Goal: Navigation & Orientation: Find specific page/section

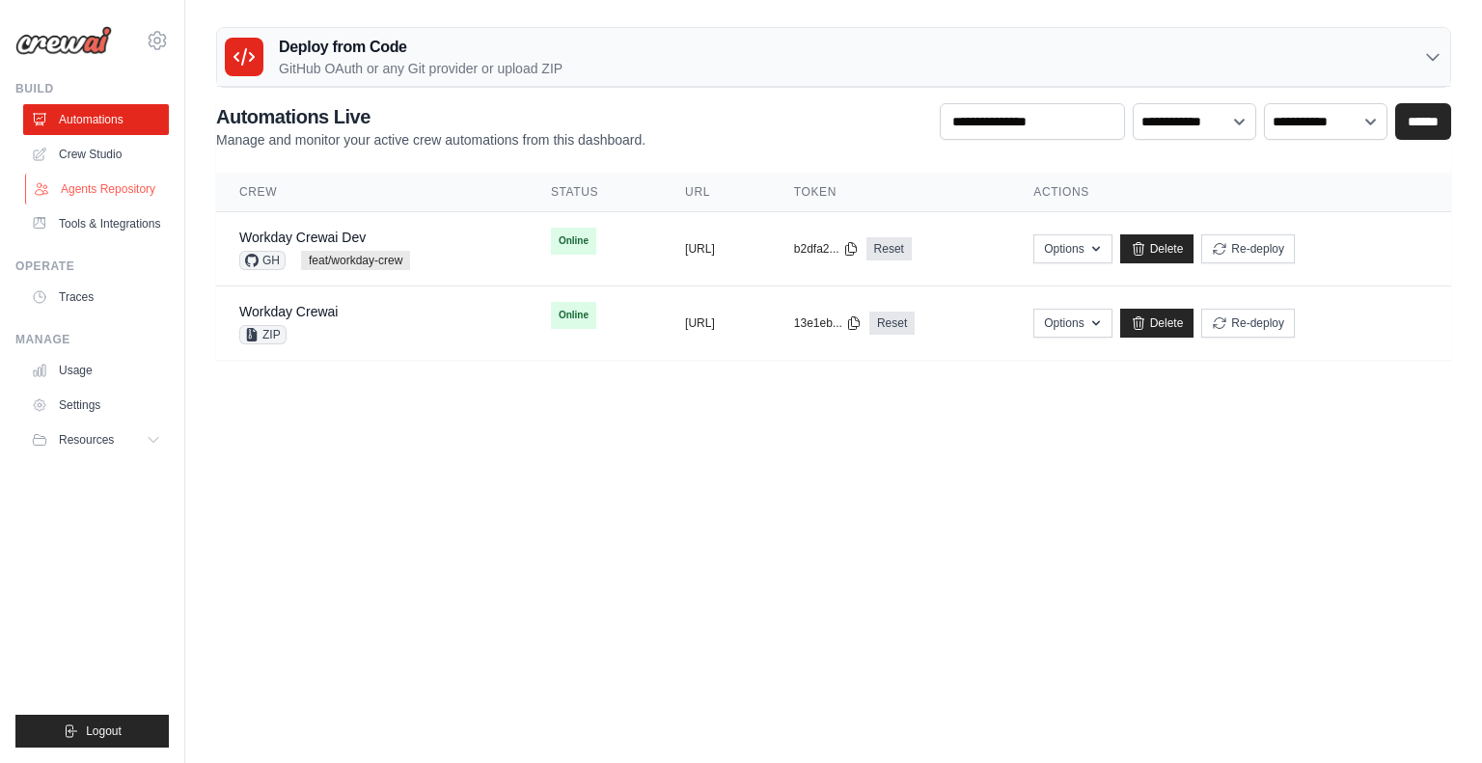
click at [108, 185] on link "Agents Repository" at bounding box center [98, 189] width 146 height 31
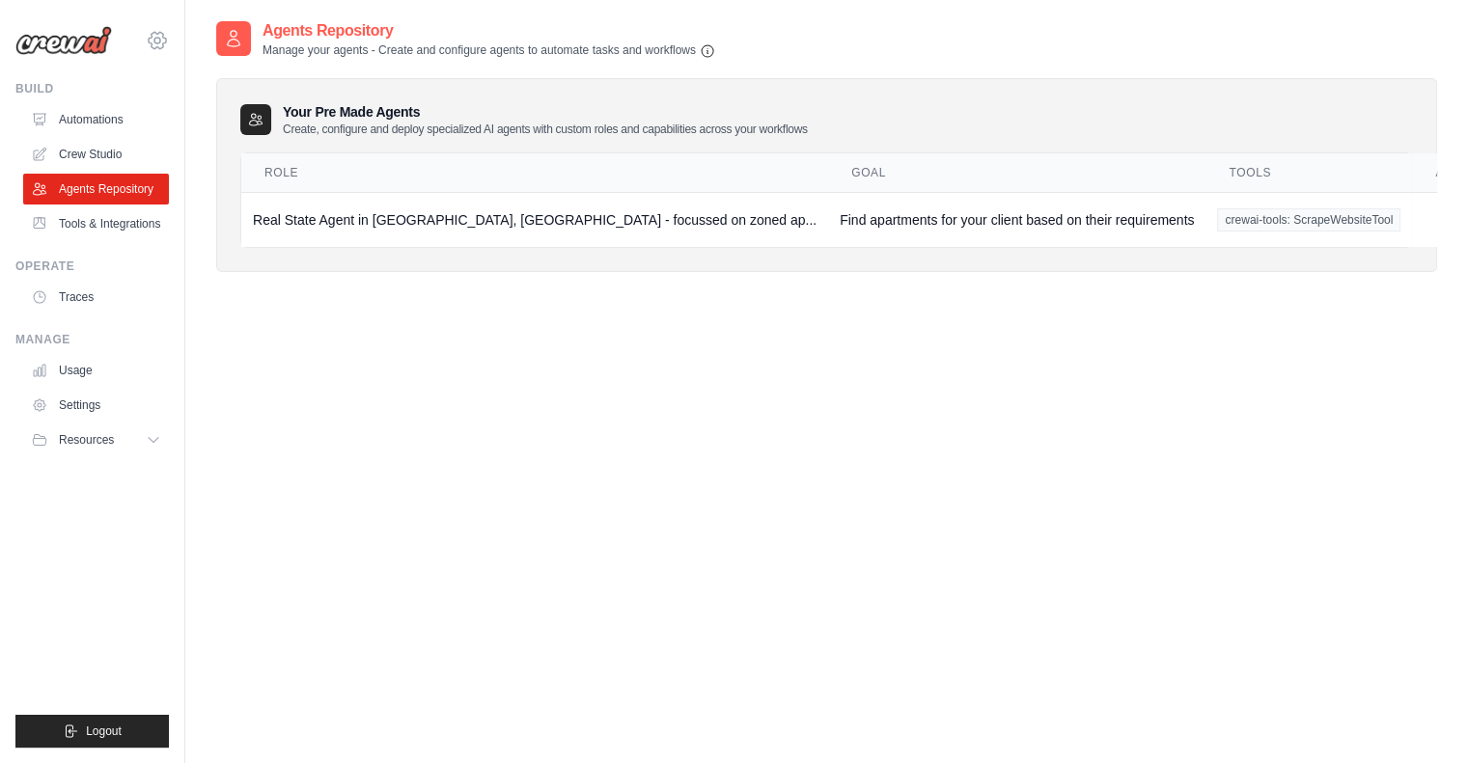
click at [157, 43] on icon at bounding box center [157, 41] width 6 height 6
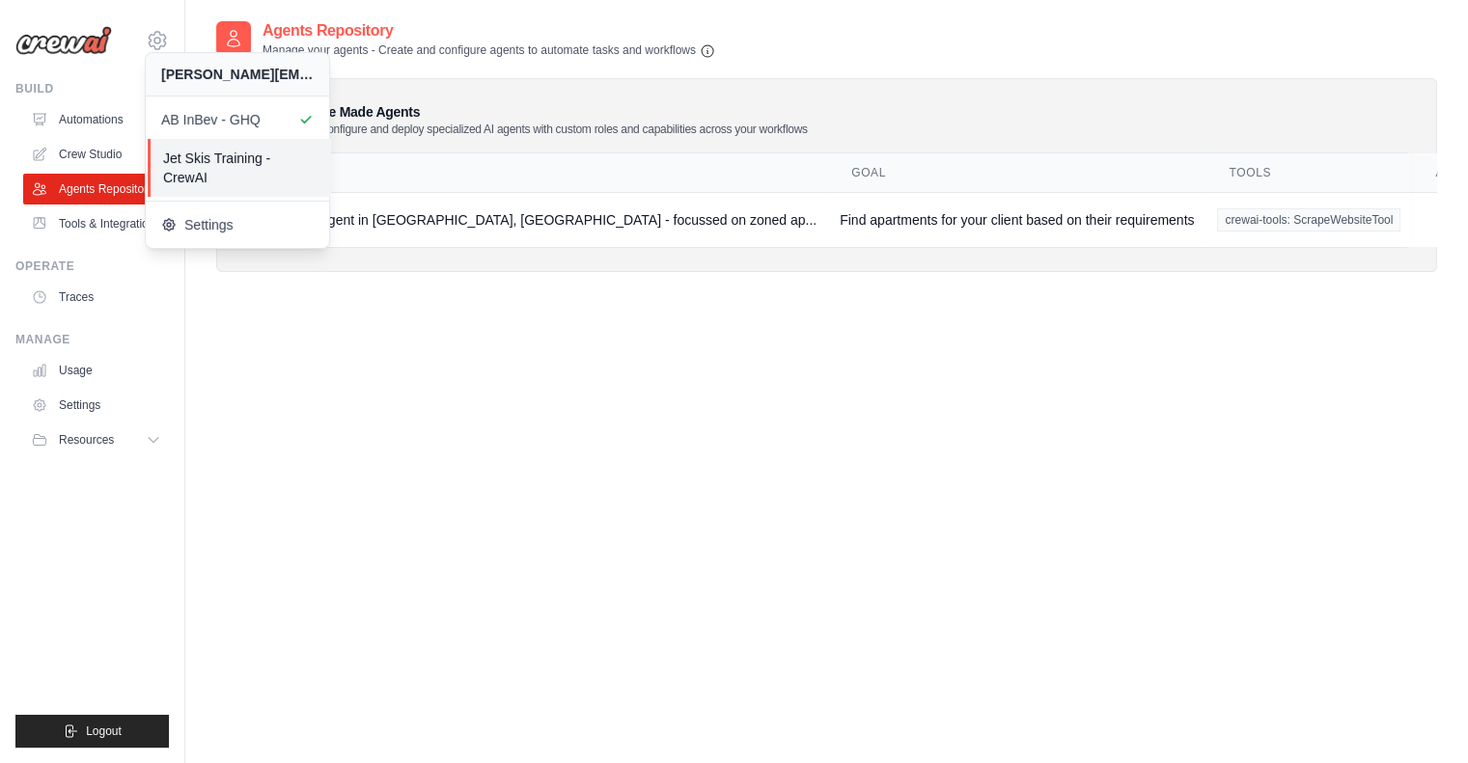
click at [238, 159] on span "Jet Skis Training - CrewAI" at bounding box center [239, 168] width 152 height 39
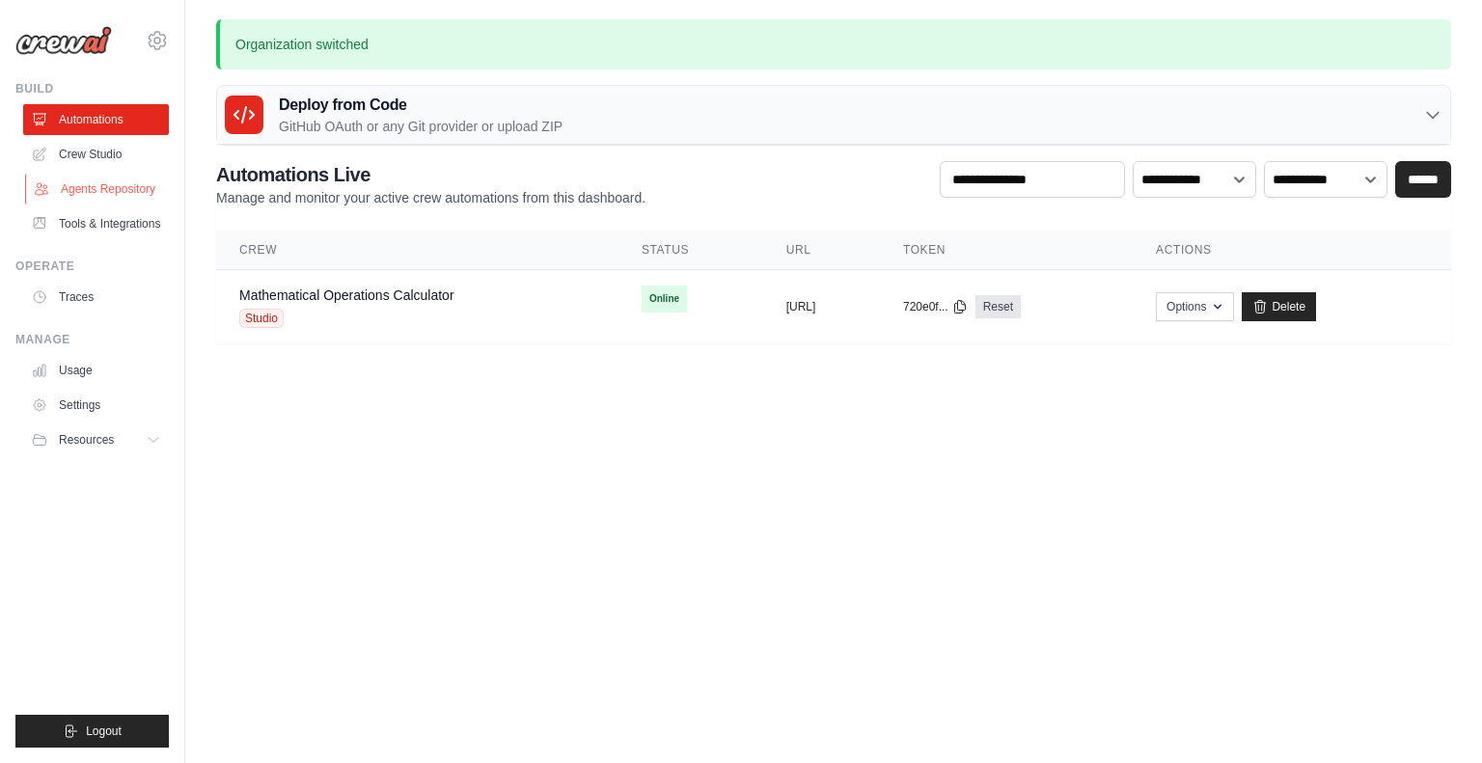
click at [104, 200] on link "Agents Repository" at bounding box center [98, 189] width 146 height 31
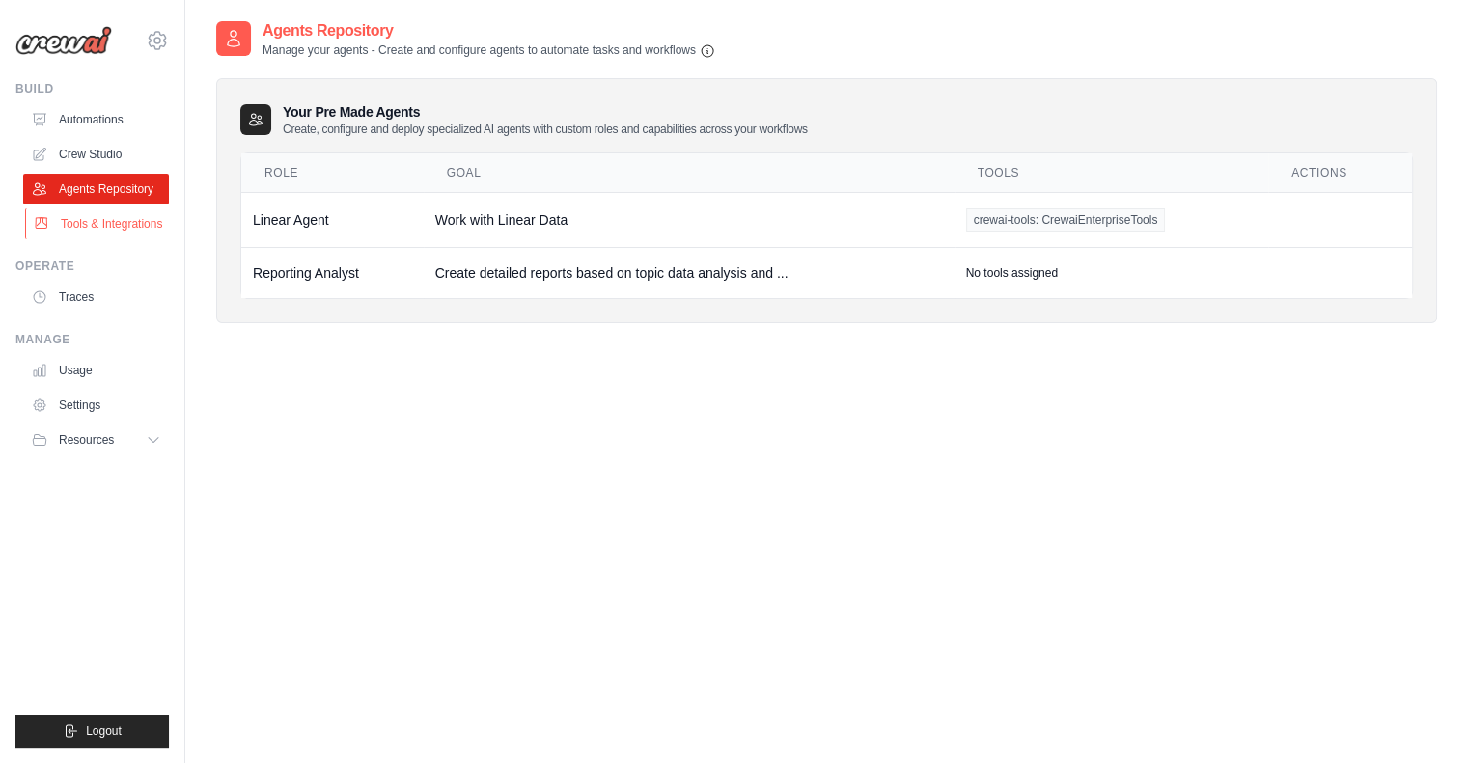
click at [93, 210] on link "Tools & Integrations" at bounding box center [98, 223] width 146 height 31
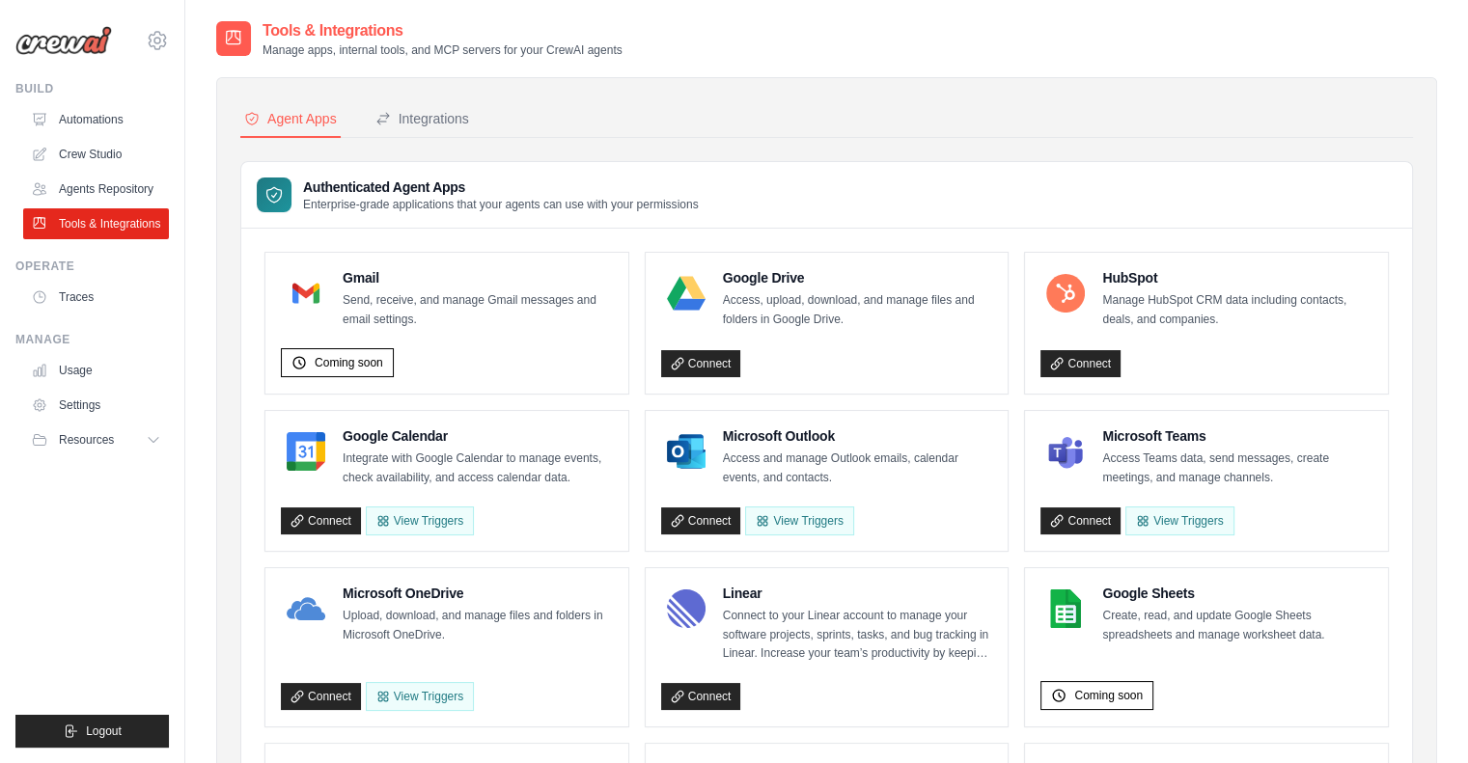
click at [153, 27] on div "anshuman.tripathi@ab-inbev.com AB InBev - GHQ Jet Skis Training - CrewAI Settin…" at bounding box center [91, 31] width 153 height 62
click at [155, 42] on icon at bounding box center [157, 40] width 23 height 23
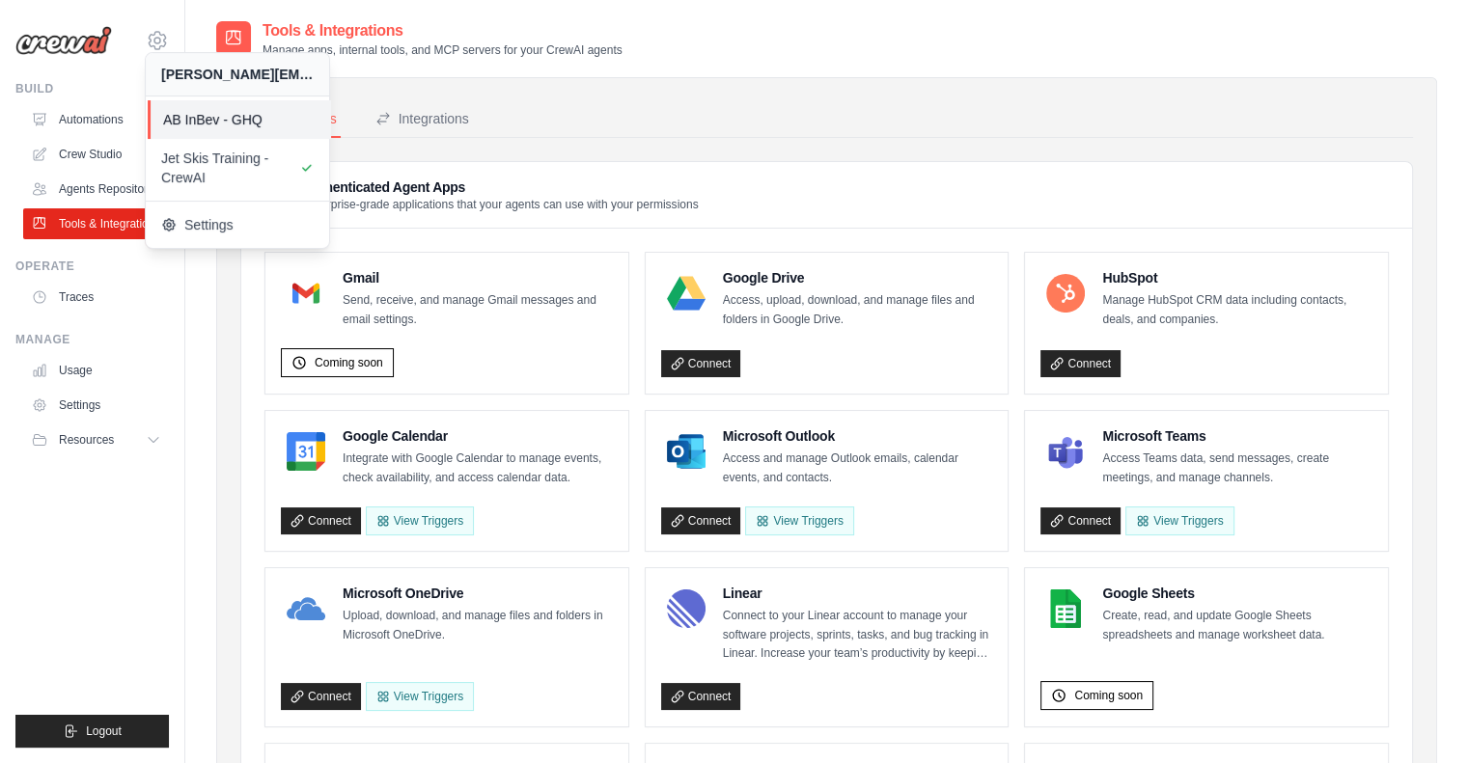
click at [235, 130] on link "AB InBev - GHQ" at bounding box center [239, 119] width 183 height 39
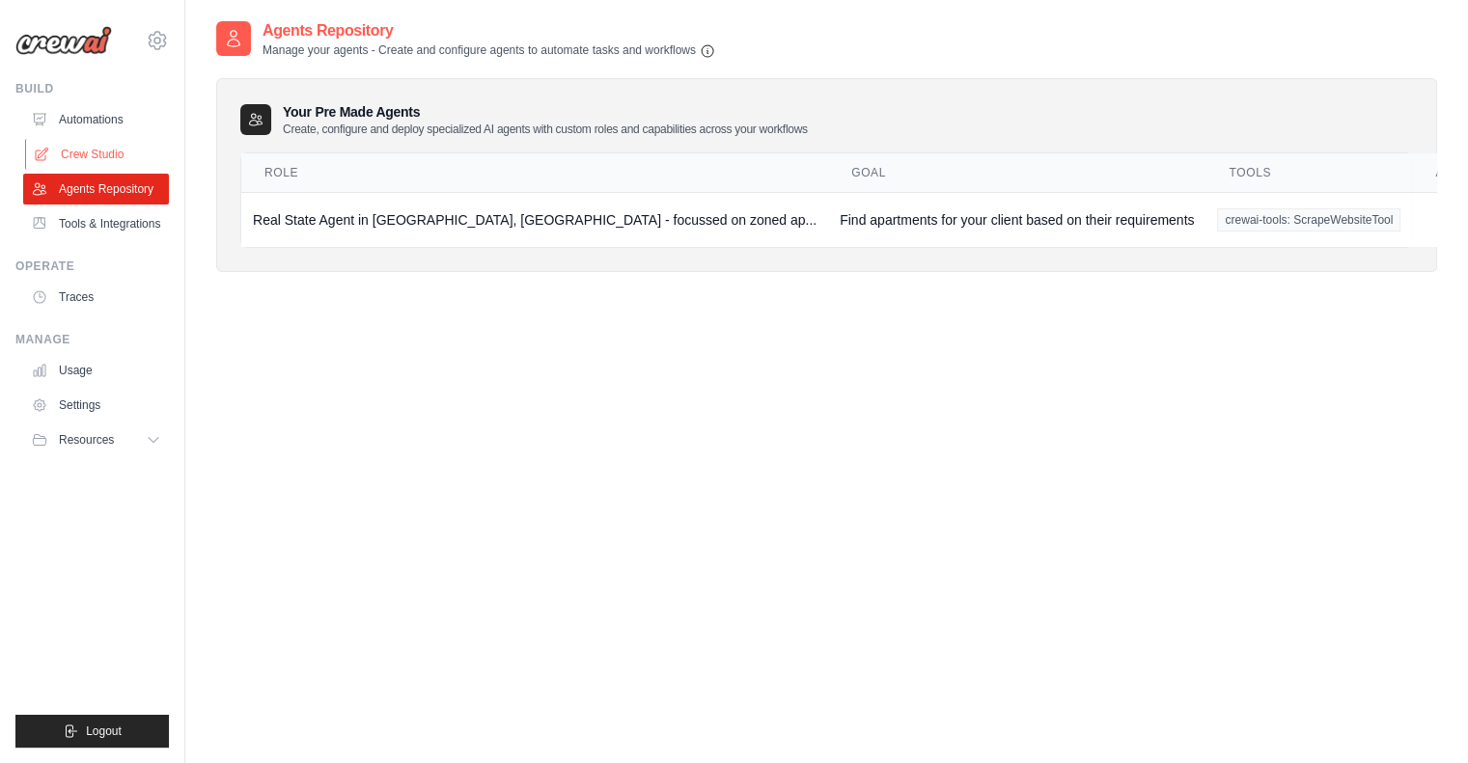
click at [106, 146] on link "Crew Studio" at bounding box center [98, 154] width 146 height 31
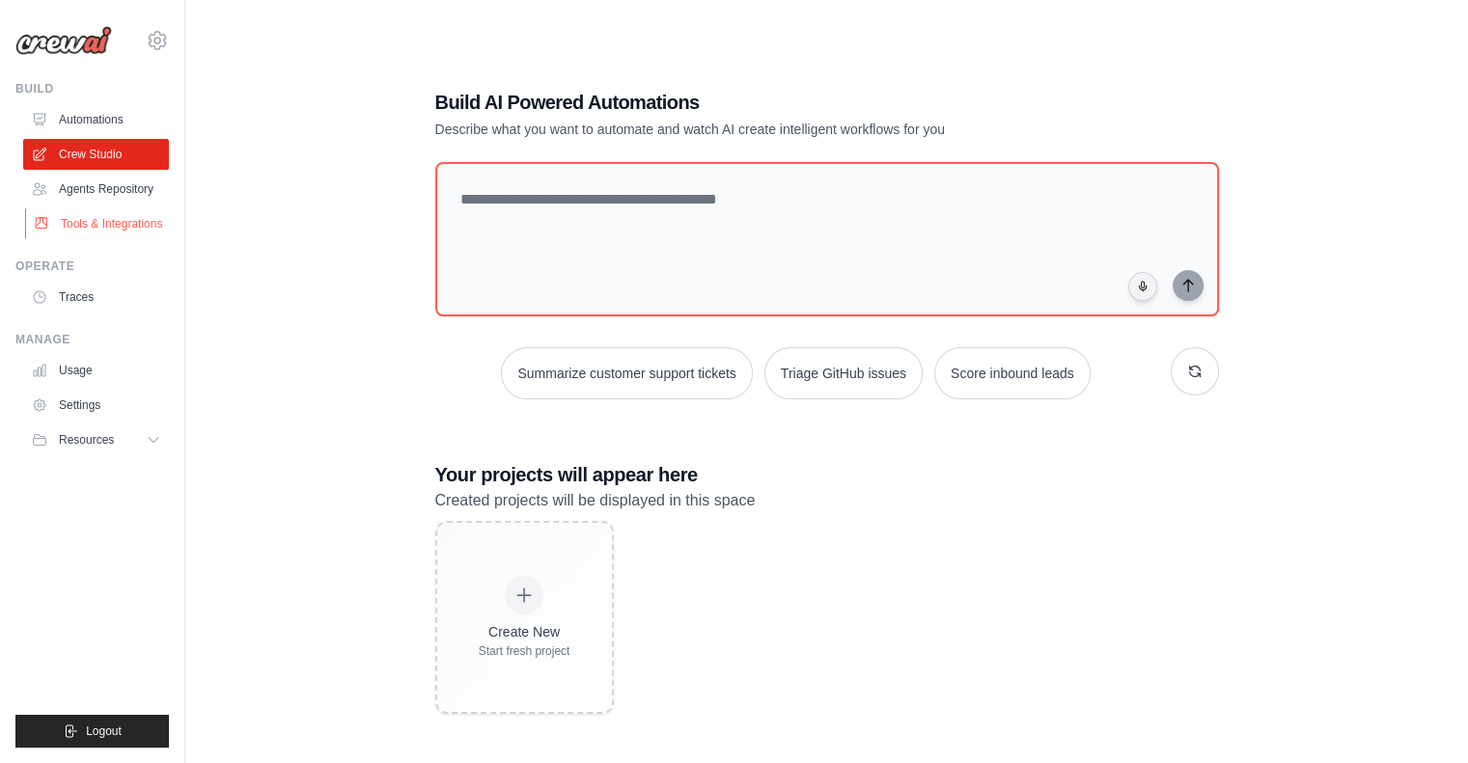
click at [73, 227] on link "Tools & Integrations" at bounding box center [98, 223] width 146 height 31
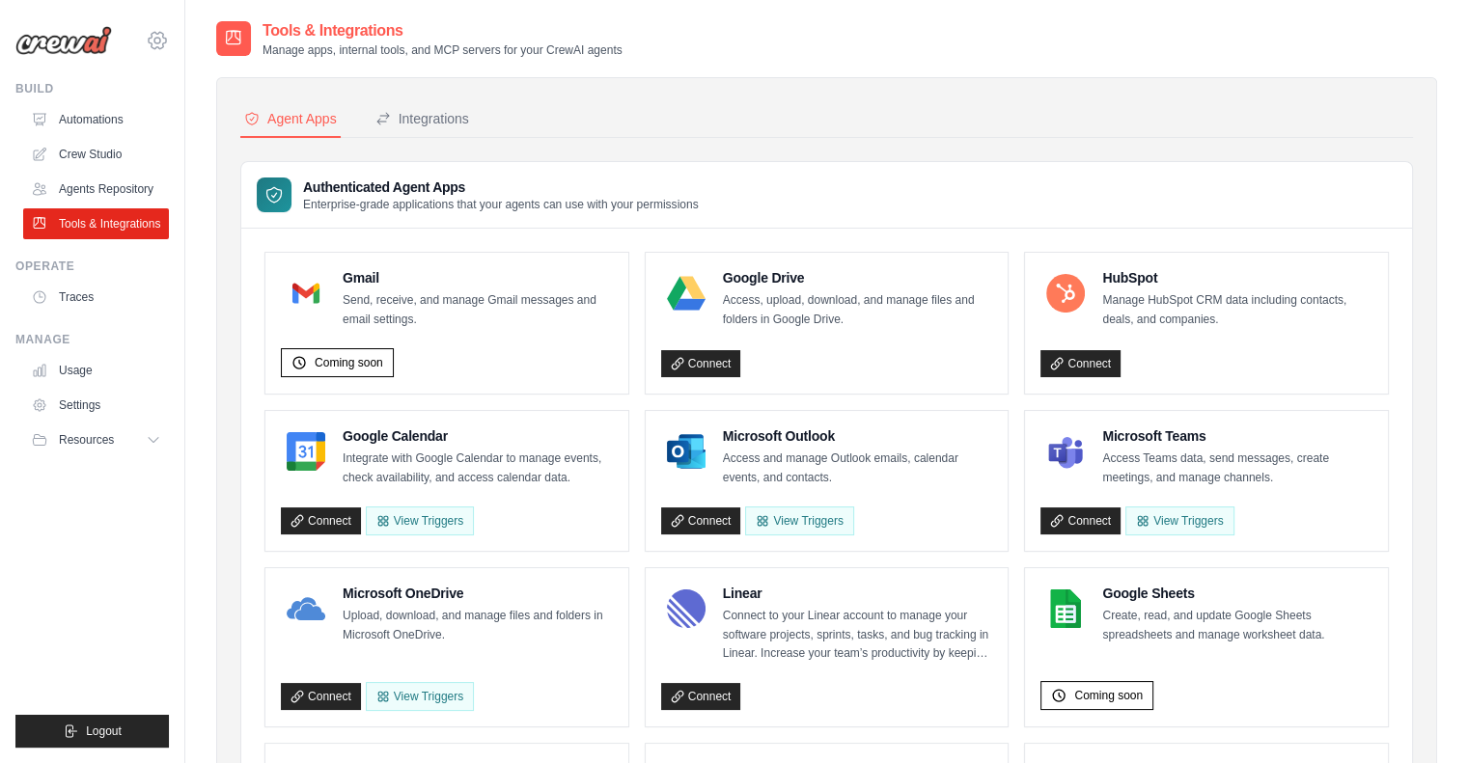
click at [152, 49] on icon at bounding box center [157, 40] width 23 height 23
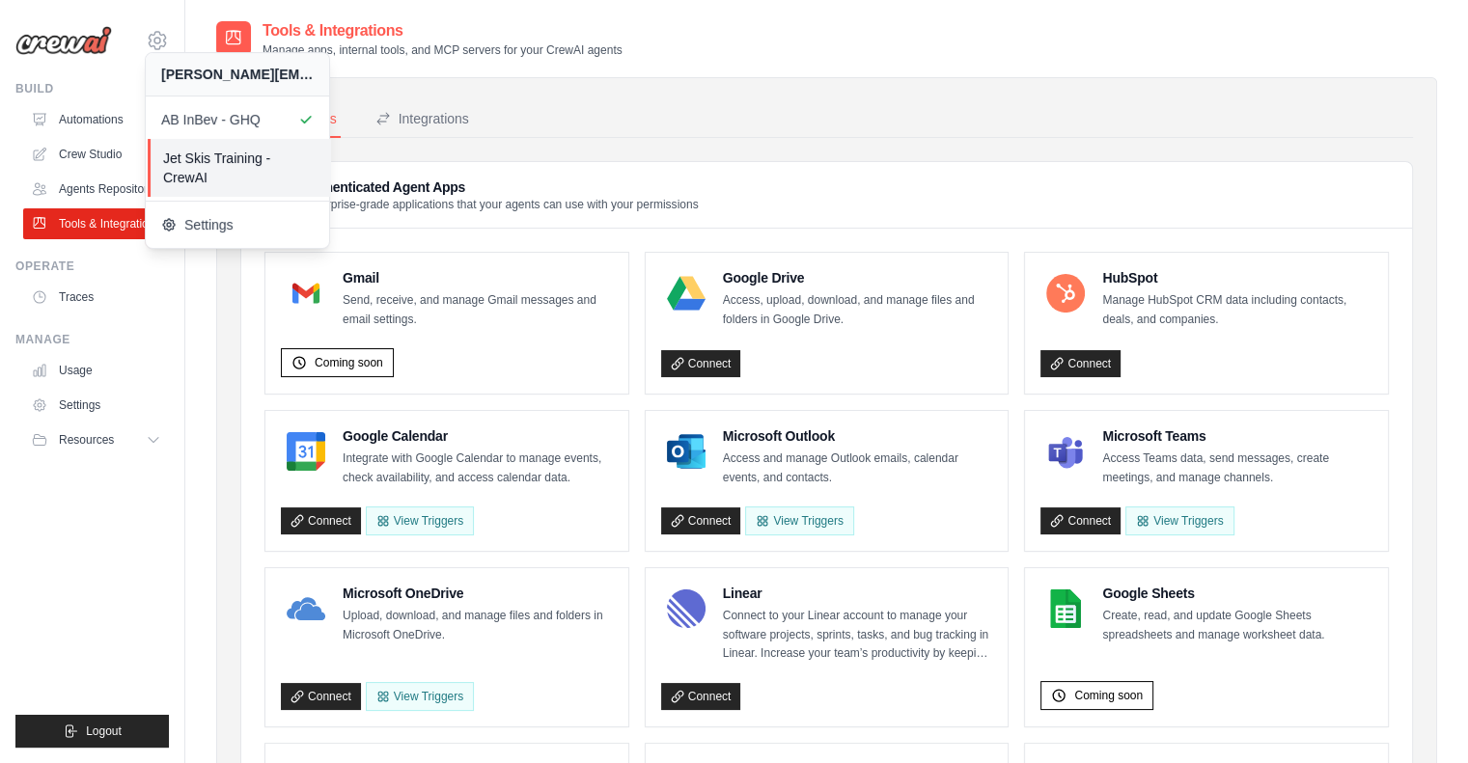
click at [226, 174] on span "Jet Skis Training - CrewAI" at bounding box center [239, 168] width 152 height 39
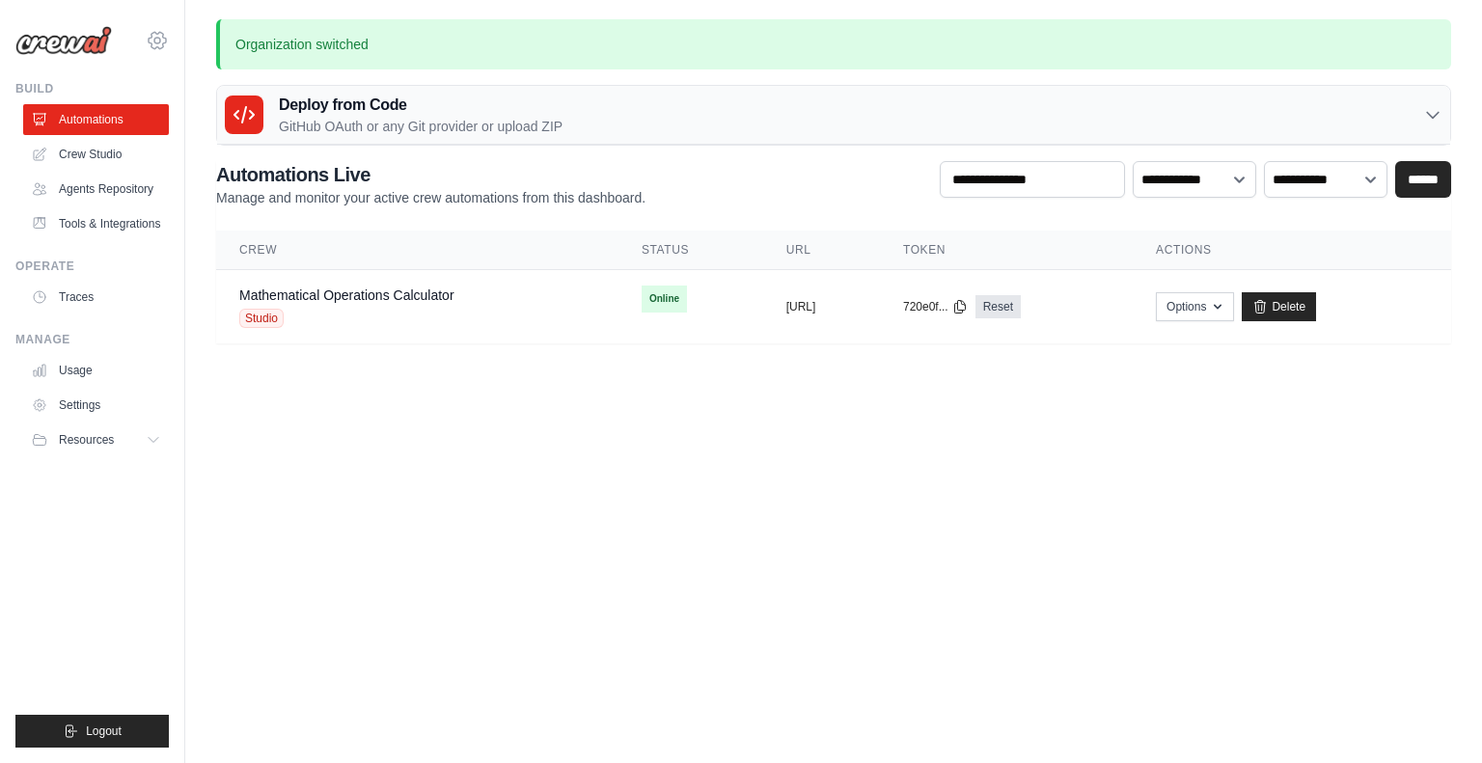
click at [155, 42] on icon at bounding box center [157, 40] width 23 height 23
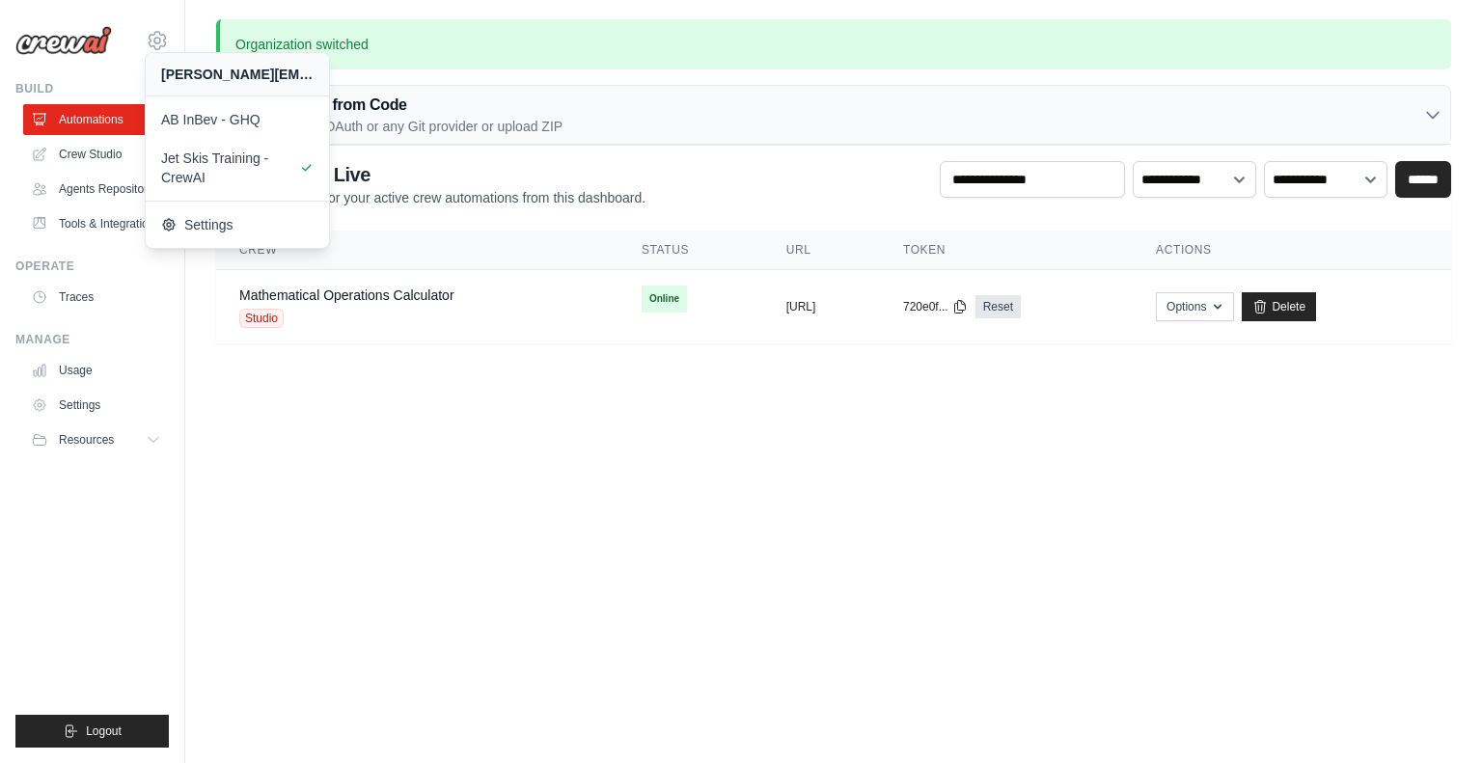
click at [503, 512] on body "anshuman.tripathi@ab-inbev.com AB InBev - GHQ Jet Skis Training - CrewAI GitHub" at bounding box center [741, 381] width 1482 height 763
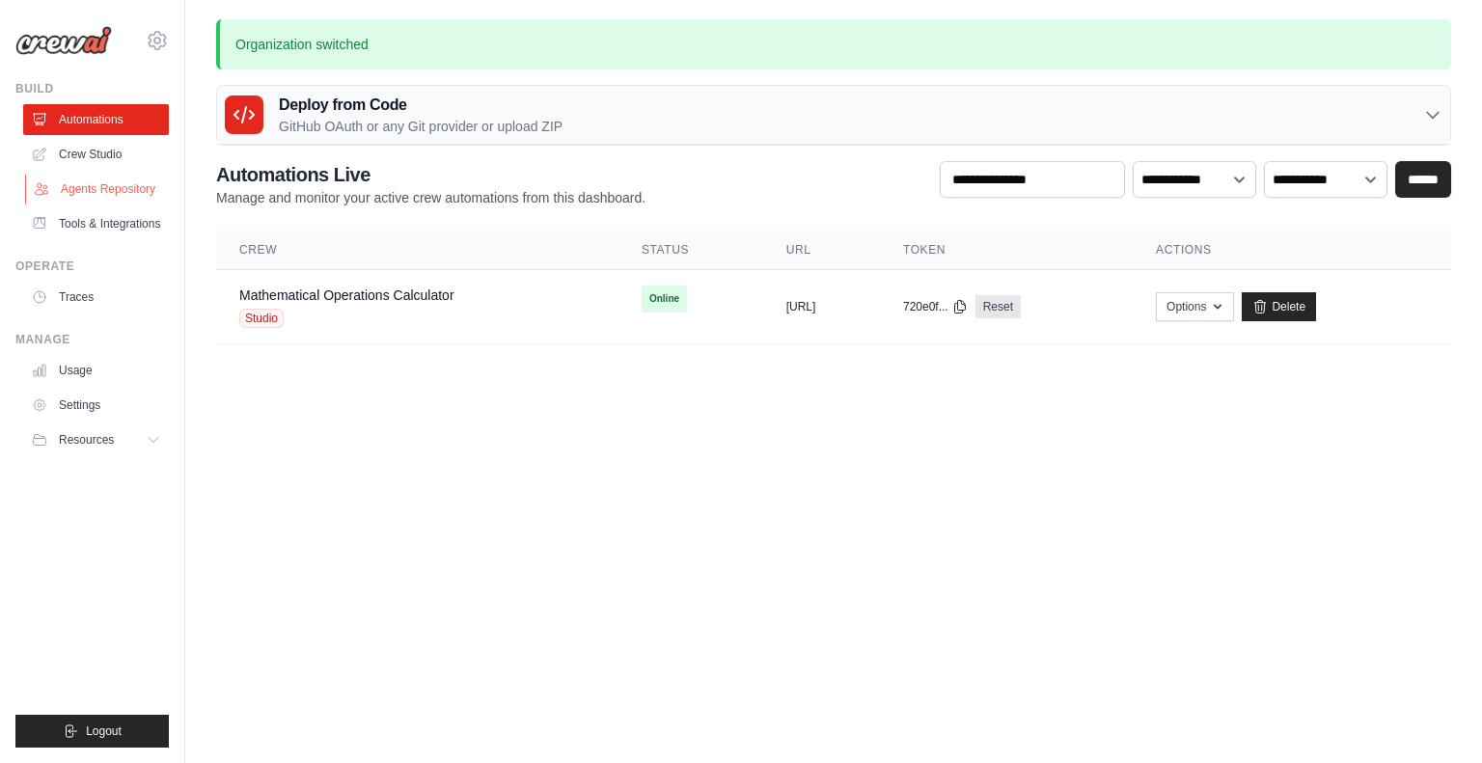
click at [104, 180] on link "Agents Repository" at bounding box center [98, 189] width 146 height 31
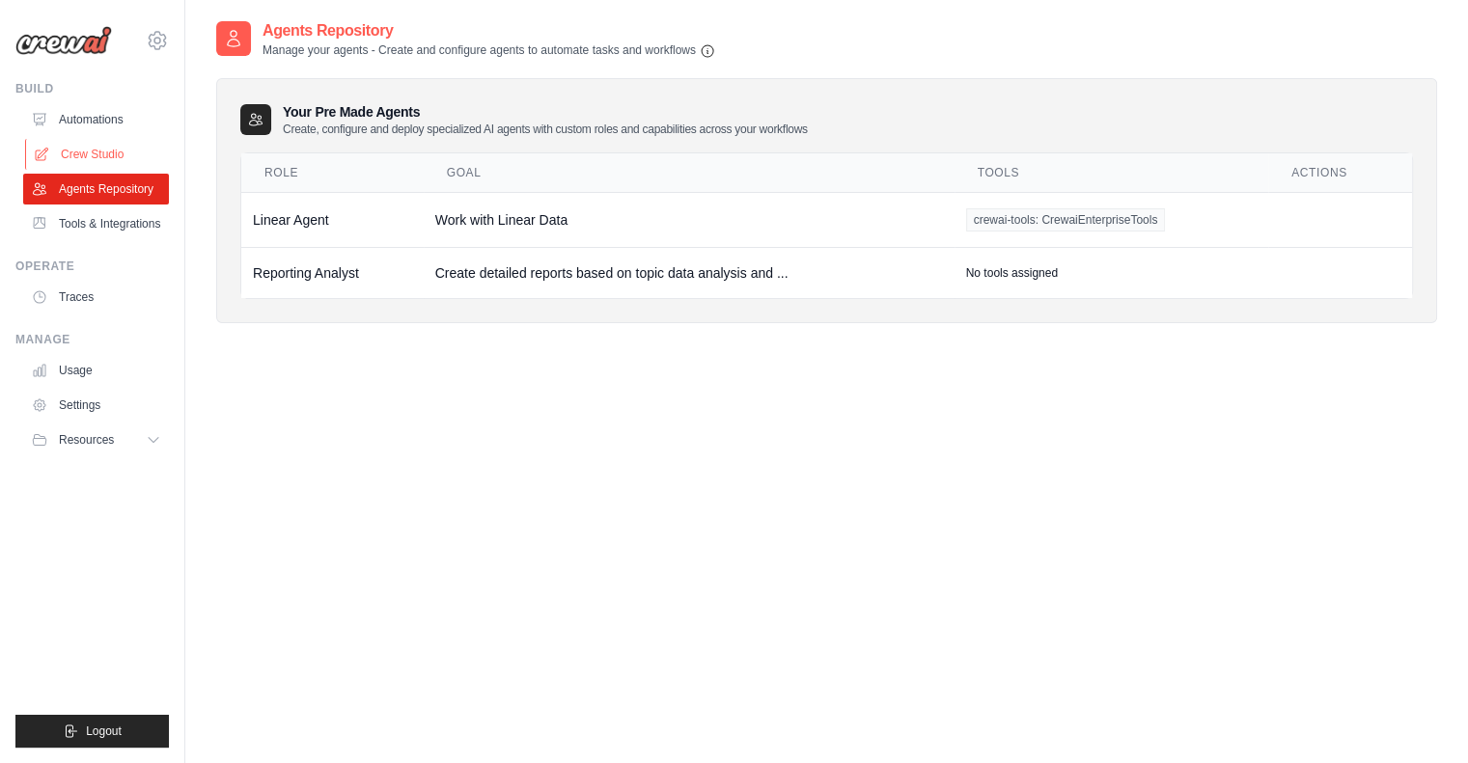
click at [118, 153] on link "Crew Studio" at bounding box center [98, 154] width 146 height 31
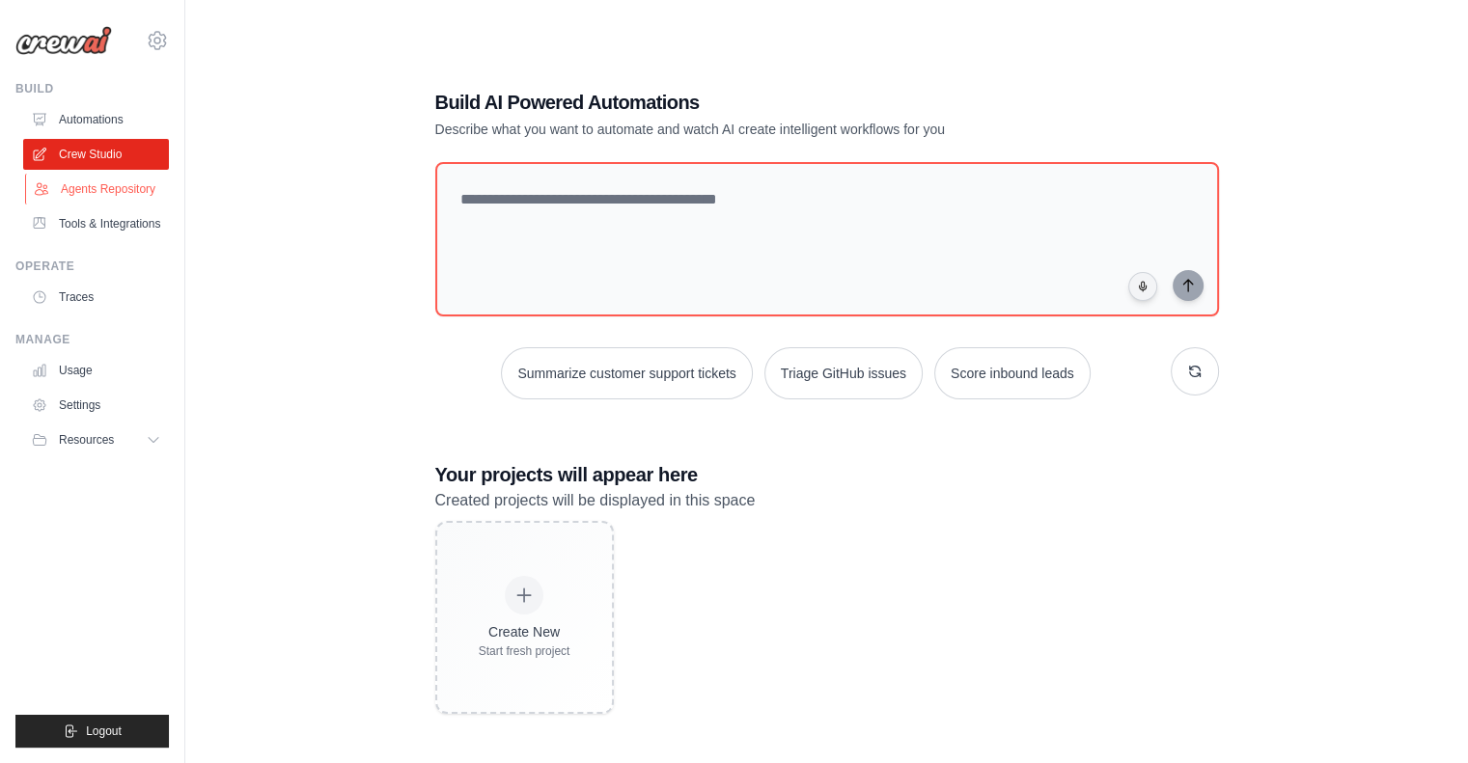
click at [102, 187] on link "Agents Repository" at bounding box center [98, 189] width 146 height 31
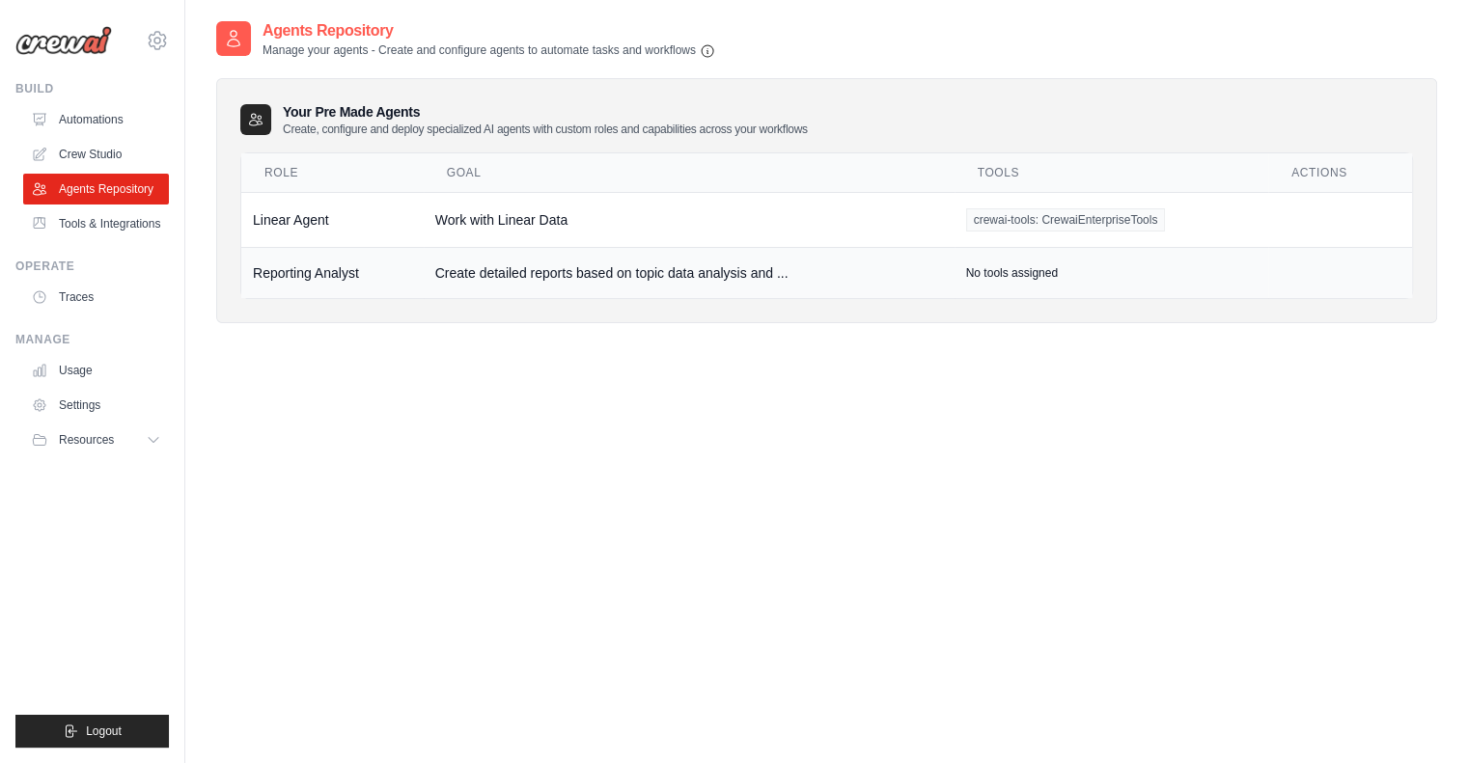
click at [314, 266] on td "Reporting Analyst" at bounding box center [332, 272] width 182 height 51
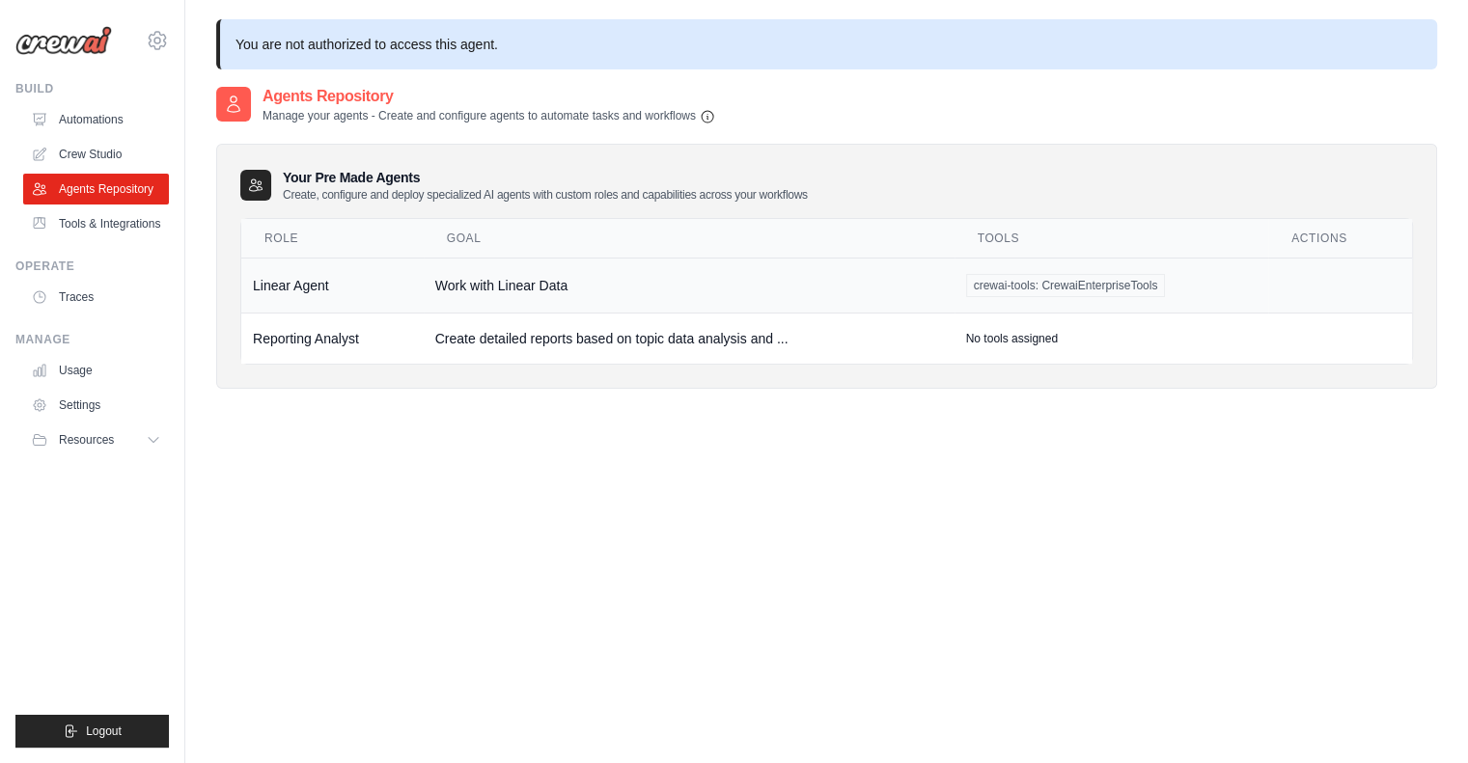
click at [318, 291] on td "Linear Agent" at bounding box center [332, 285] width 182 height 55
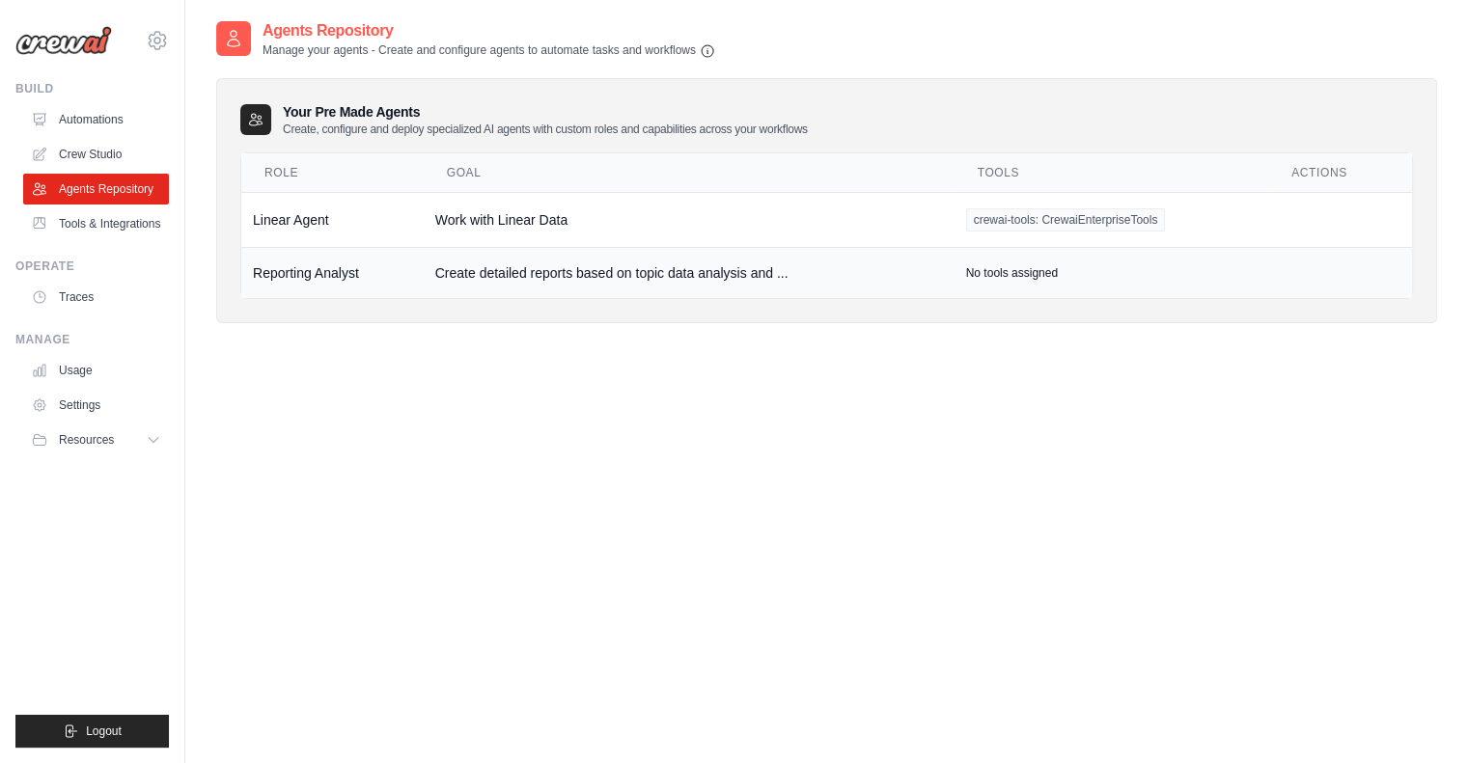
click at [662, 275] on td "Create detailed reports based on topic data analysis and ..." at bounding box center [689, 272] width 531 height 51
click at [301, 269] on td "Reporting Analyst" at bounding box center [332, 272] width 182 height 51
click at [266, 350] on div "Agents Repository Manage your agents - Create and configure agents to automate …" at bounding box center [826, 186] width 1221 height 335
click at [315, 258] on td "Reporting Analyst" at bounding box center [332, 272] width 182 height 51
click at [337, 263] on td "Reporting Analyst" at bounding box center [332, 272] width 182 height 51
